Goal: Transaction & Acquisition: Purchase product/service

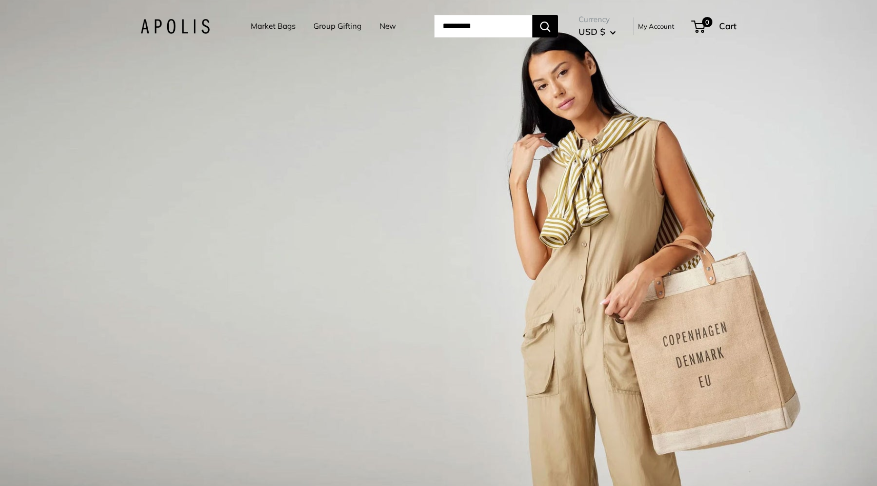
click at [276, 27] on link "Market Bags" at bounding box center [273, 26] width 45 height 14
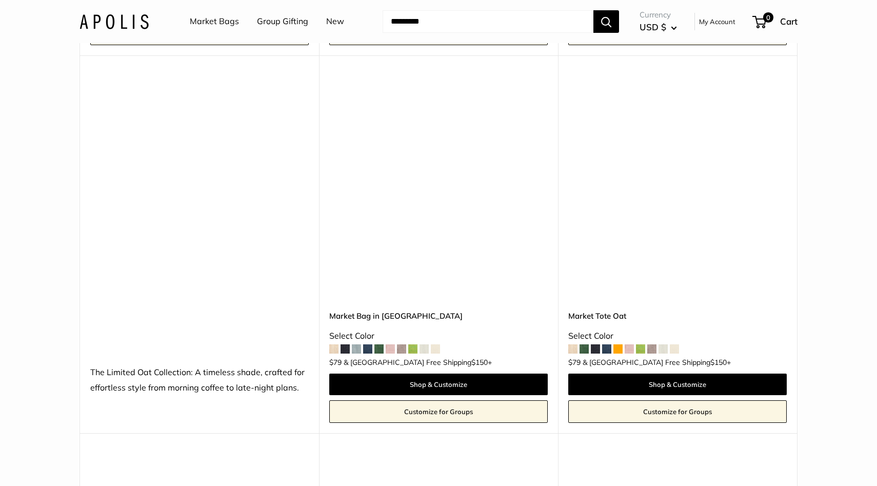
scroll to position [4985, 0]
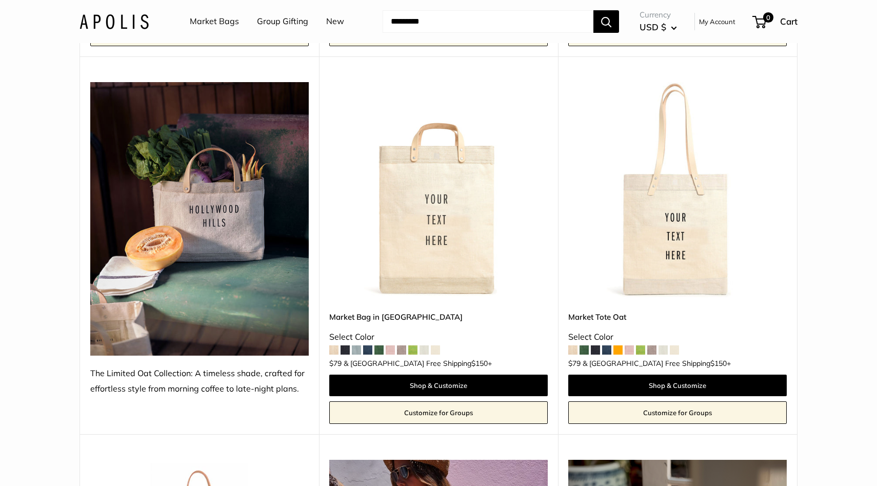
click at [424, 25] on input "Search..." at bounding box center [488, 21] width 211 height 23
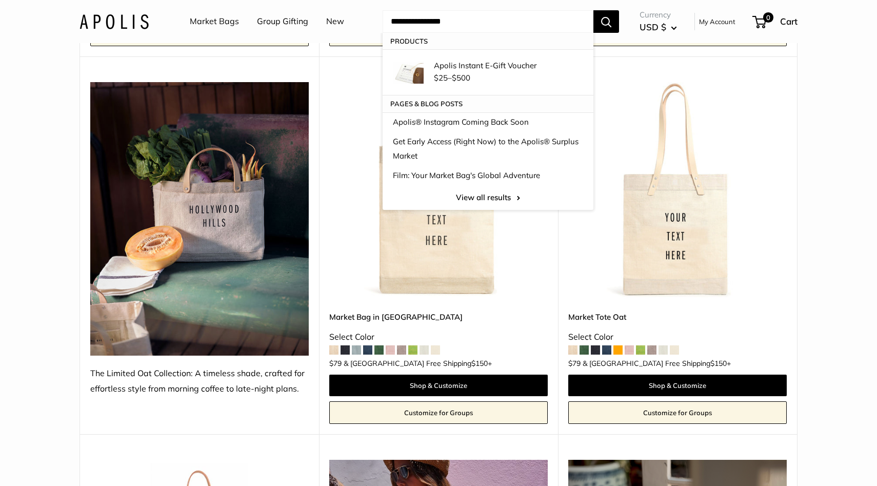
type input "**********"
click at [594, 10] on button "Search" at bounding box center [607, 21] width 26 height 23
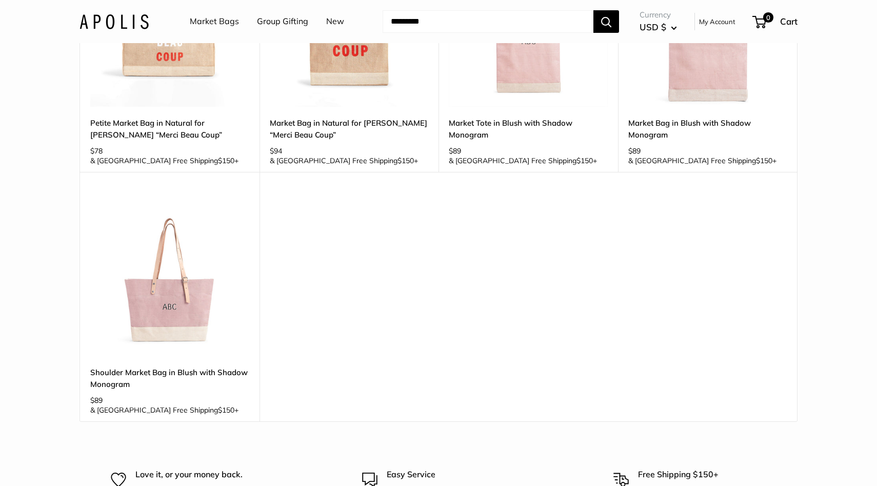
scroll to position [835, 0]
